Goal: Information Seeking & Learning: Find specific fact

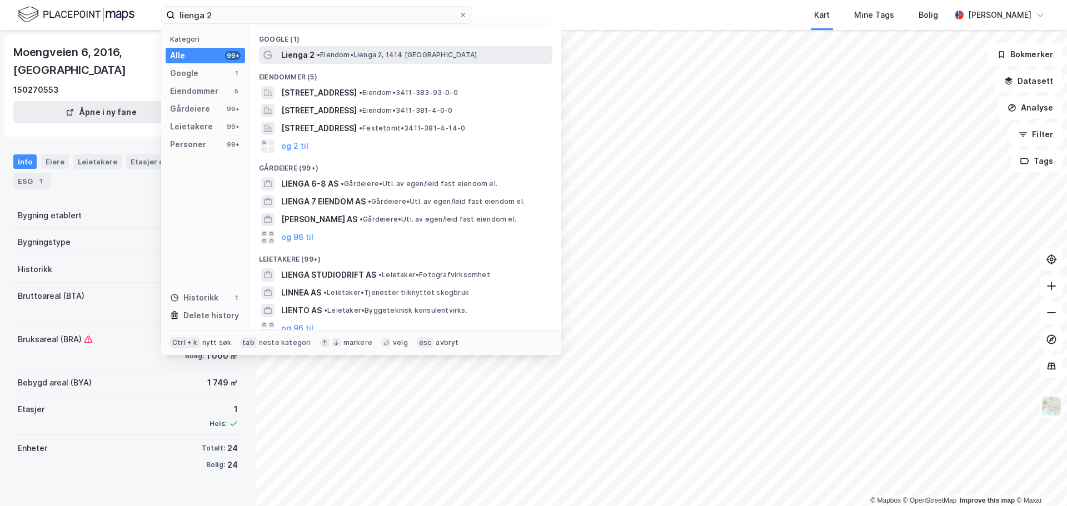
type input "lienga 2"
click at [343, 57] on span "• Eiendom • Lienga 2, 1414 Trollåsen" at bounding box center [397, 55] width 160 height 9
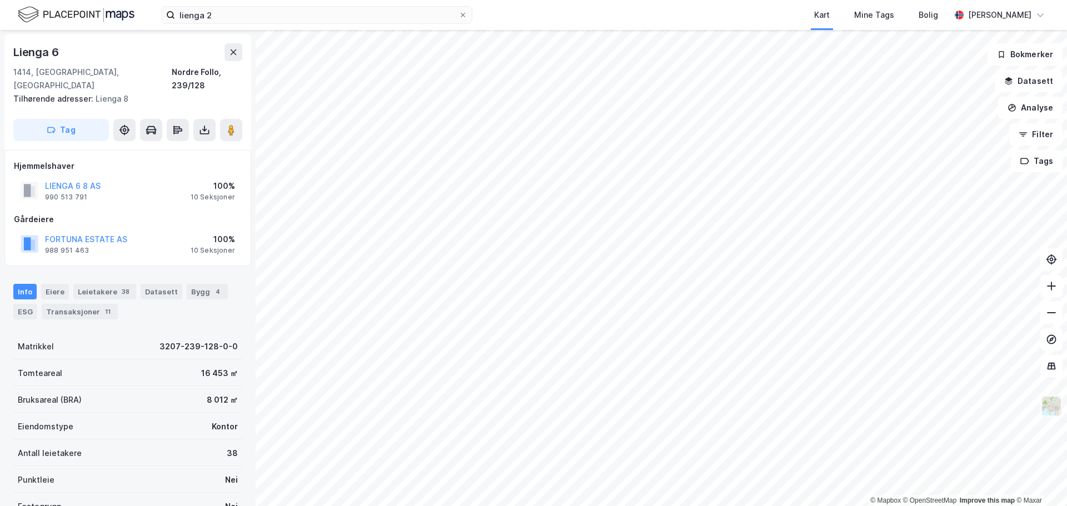
click at [1054, 407] on img at bounding box center [1050, 406] width 21 height 21
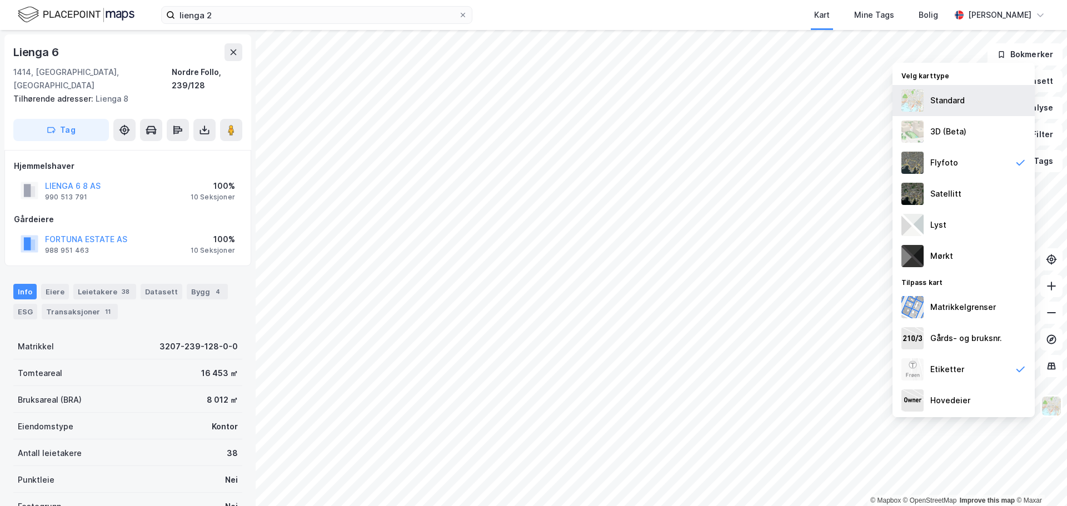
click at [938, 101] on div "Standard" at bounding box center [947, 100] width 34 height 13
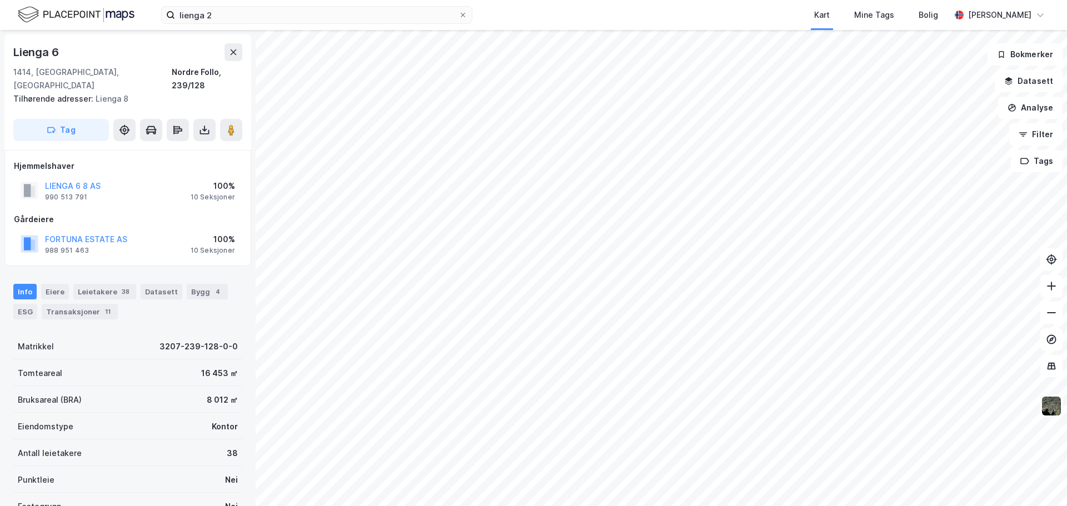
click at [757, 506] on html "lienga 2 Kart Mine Tags Bolig Andreas Hagen © Mapbox © OpenStreetMap Improve th…" at bounding box center [533, 253] width 1067 height 506
click at [464, 14] on icon at bounding box center [462, 15] width 7 height 7
click at [458, 14] on input "lienga 2" at bounding box center [316, 15] width 283 height 17
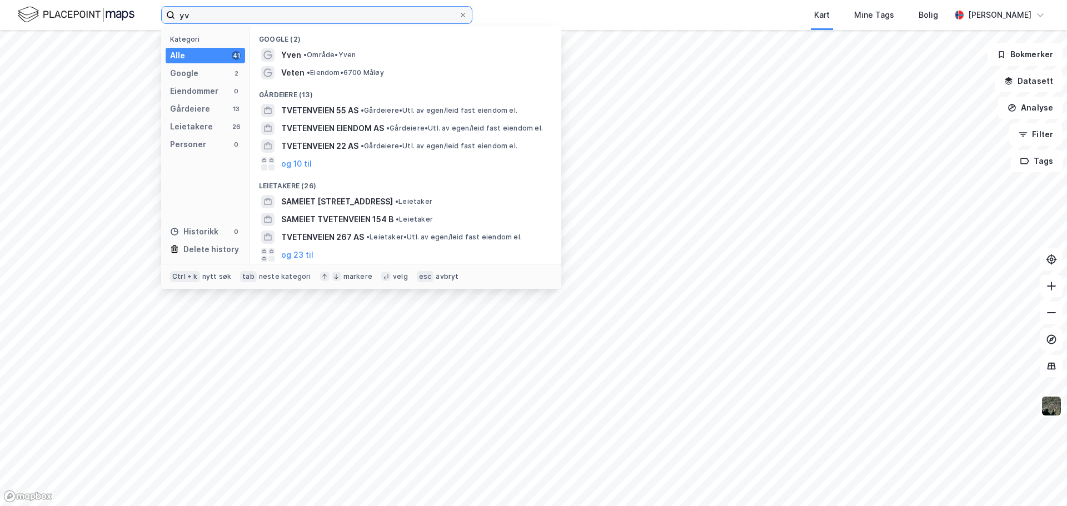
type input "y"
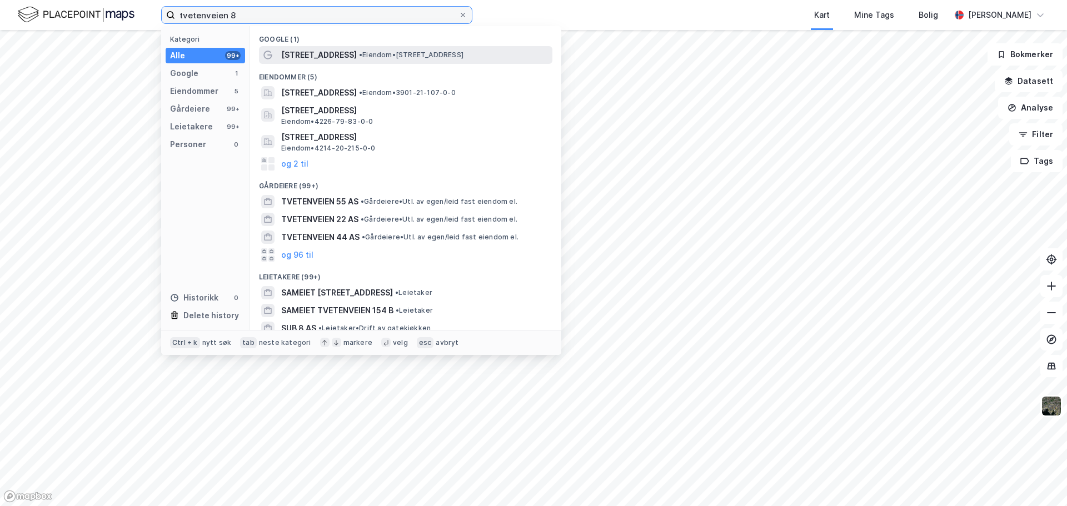
type input "tvetenveien 8"
click at [431, 59] on div "Tvetenveien 8 • Eiendom • Tvetenveien 8, 0661 Oslo" at bounding box center [415, 54] width 269 height 13
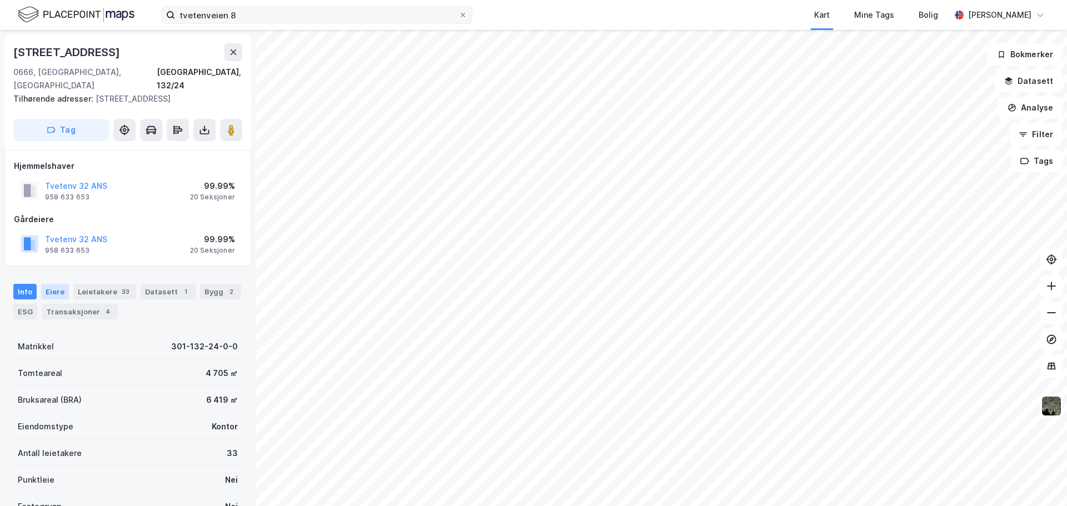
click at [66, 284] on div "Eiere" at bounding box center [55, 292] width 28 height 16
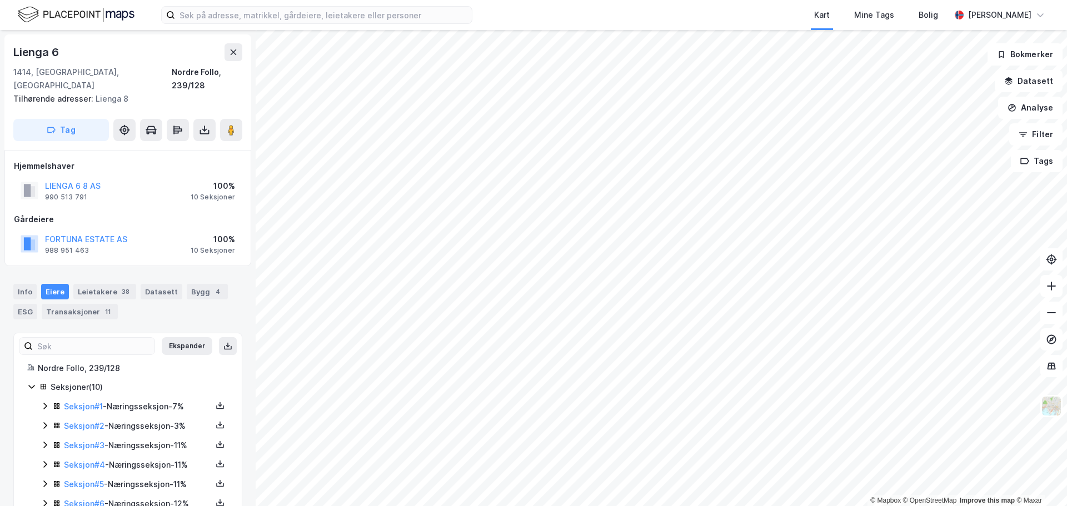
scroll to position [2, 0]
